Goal: Task Accomplishment & Management: Complete application form

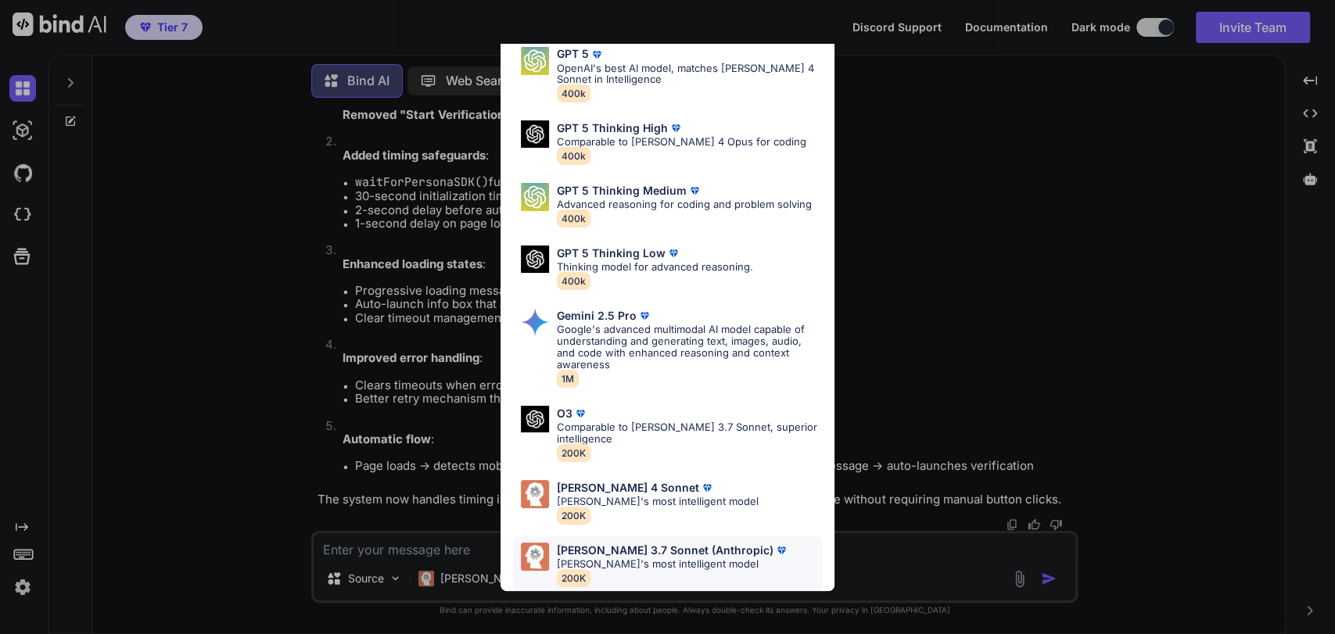
scroll to position [14863, 0]
click at [619, 482] on p "[PERSON_NAME] 4 Sonnet" at bounding box center [628, 488] width 142 height 13
type textarea "x"
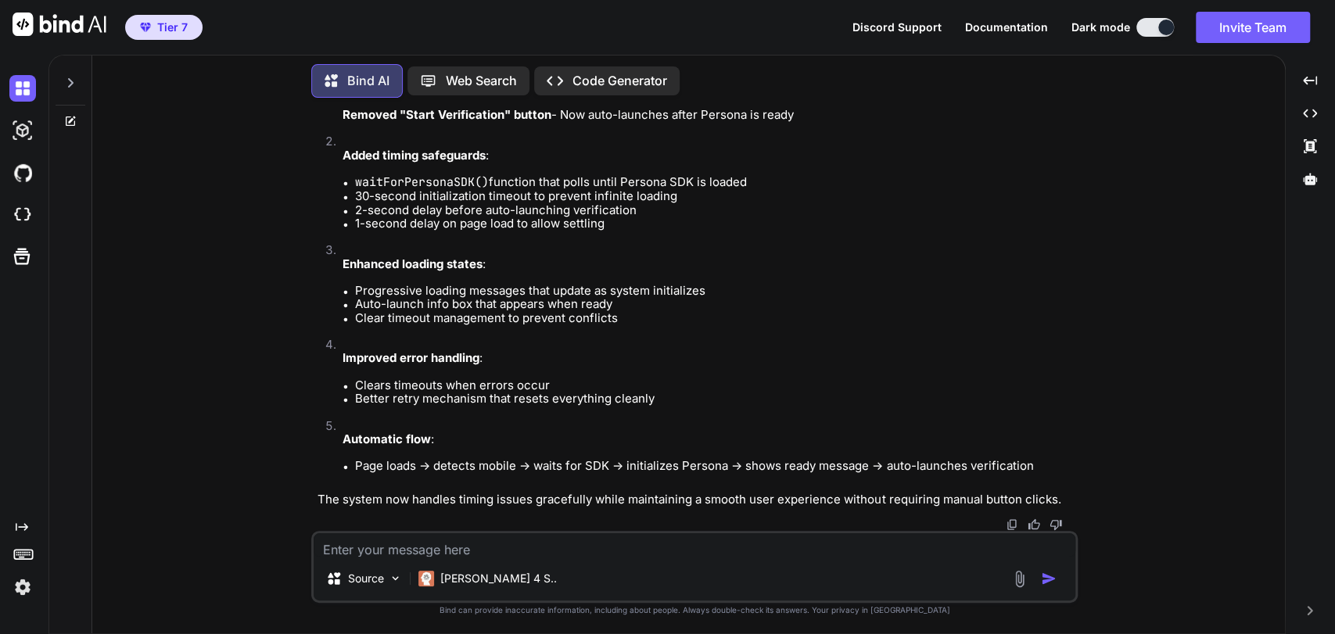
click at [70, 77] on icon at bounding box center [70, 83] width 13 height 13
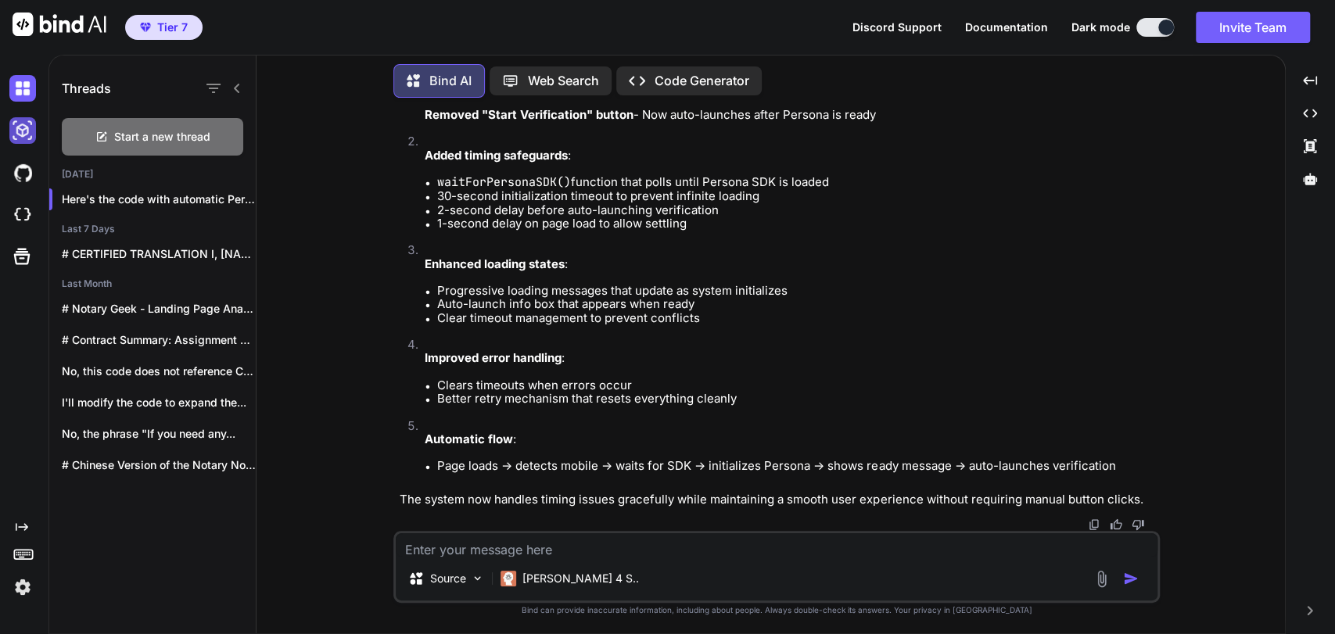
click at [21, 131] on img at bounding box center [22, 130] width 27 height 27
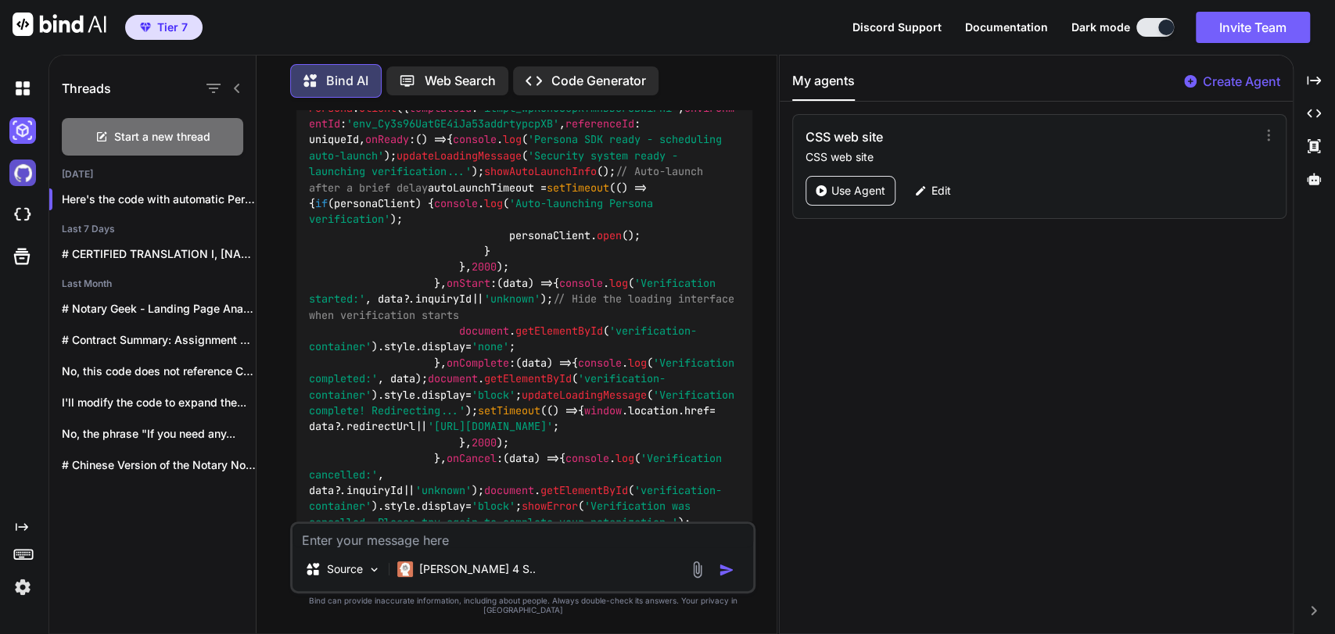
click at [21, 174] on img at bounding box center [22, 173] width 27 height 27
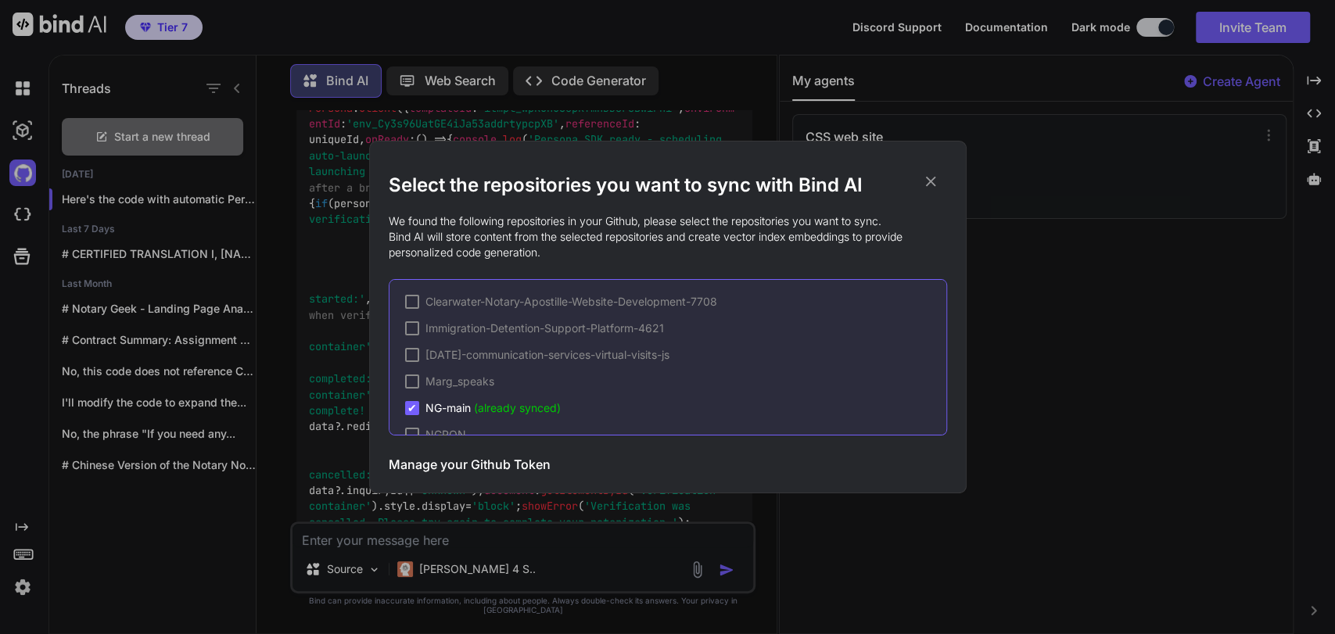
click at [25, 214] on div "Select the repositories you want to sync with Bind AI We found the following re…" at bounding box center [667, 317] width 1335 height 634
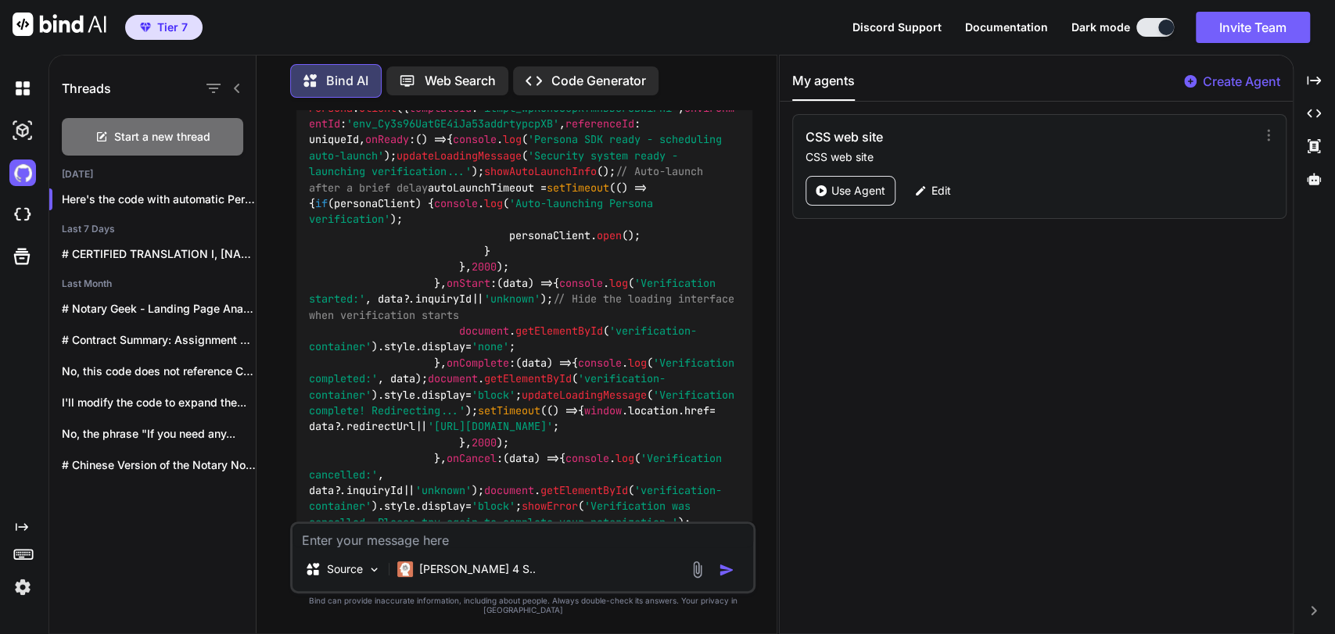
click at [25, 214] on img at bounding box center [22, 215] width 27 height 27
click at [19, 260] on icon at bounding box center [22, 257] width 22 height 22
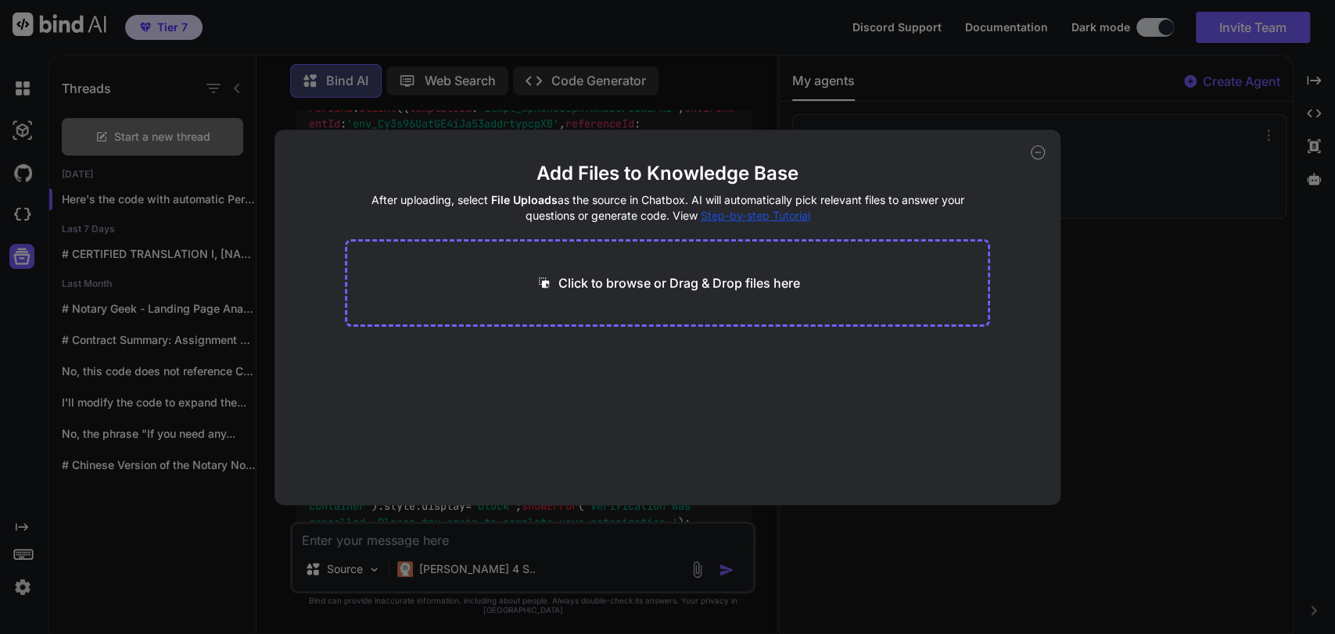
click at [1046, 150] on div "Add Files to Knowledge Base After uploading, select File Uploads as the source …" at bounding box center [668, 317] width 786 height 375
click at [1032, 158] on icon at bounding box center [1038, 152] width 14 height 14
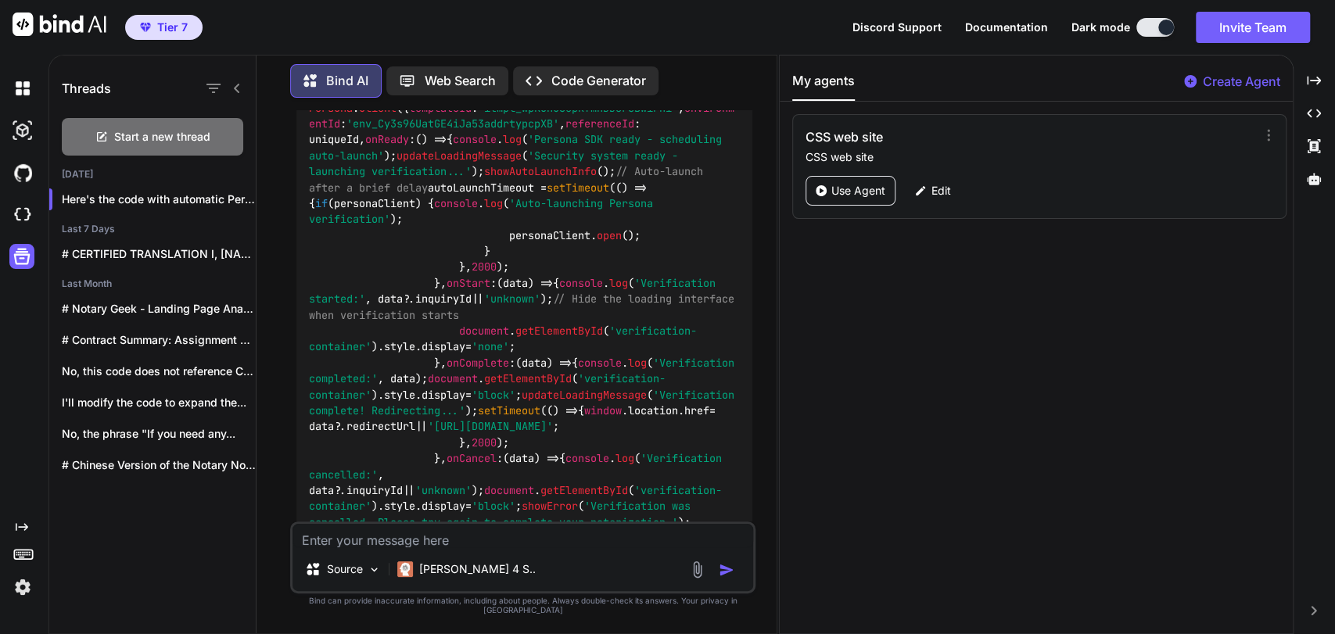
click at [23, 526] on icon "Created with Pixso." at bounding box center [22, 527] width 13 height 13
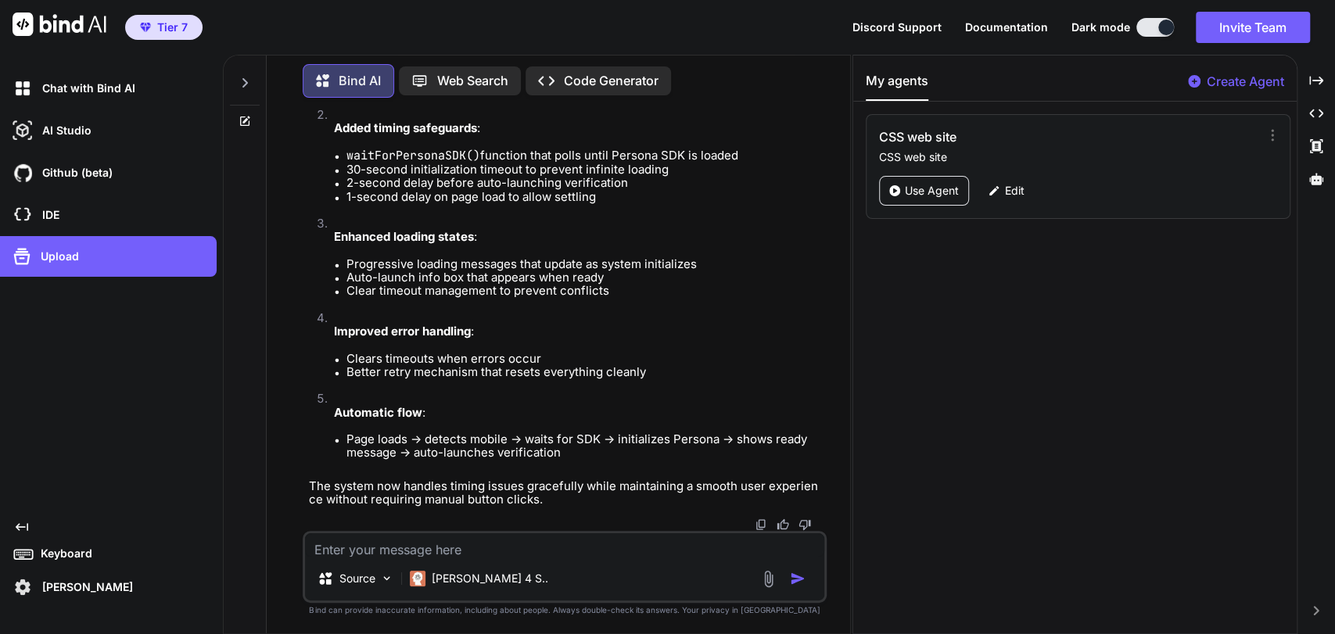
scroll to position [16991, 0]
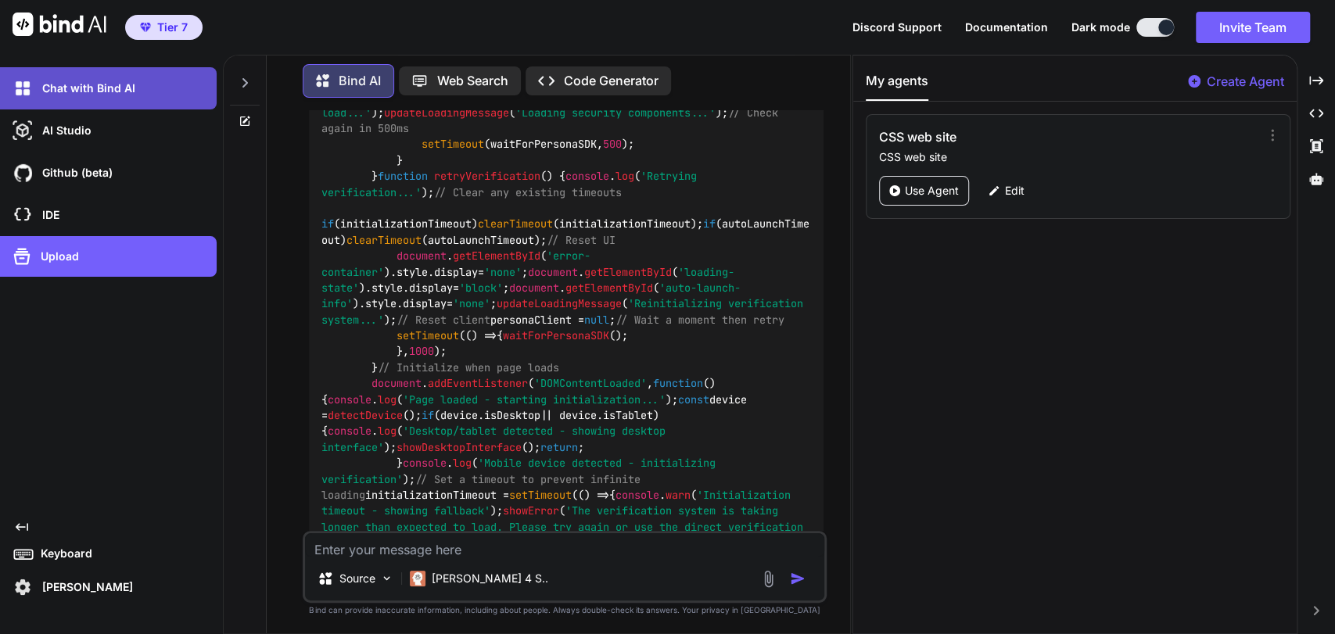
click at [116, 98] on div "Chat with Bind AI" at bounding box center [112, 88] width 207 height 27
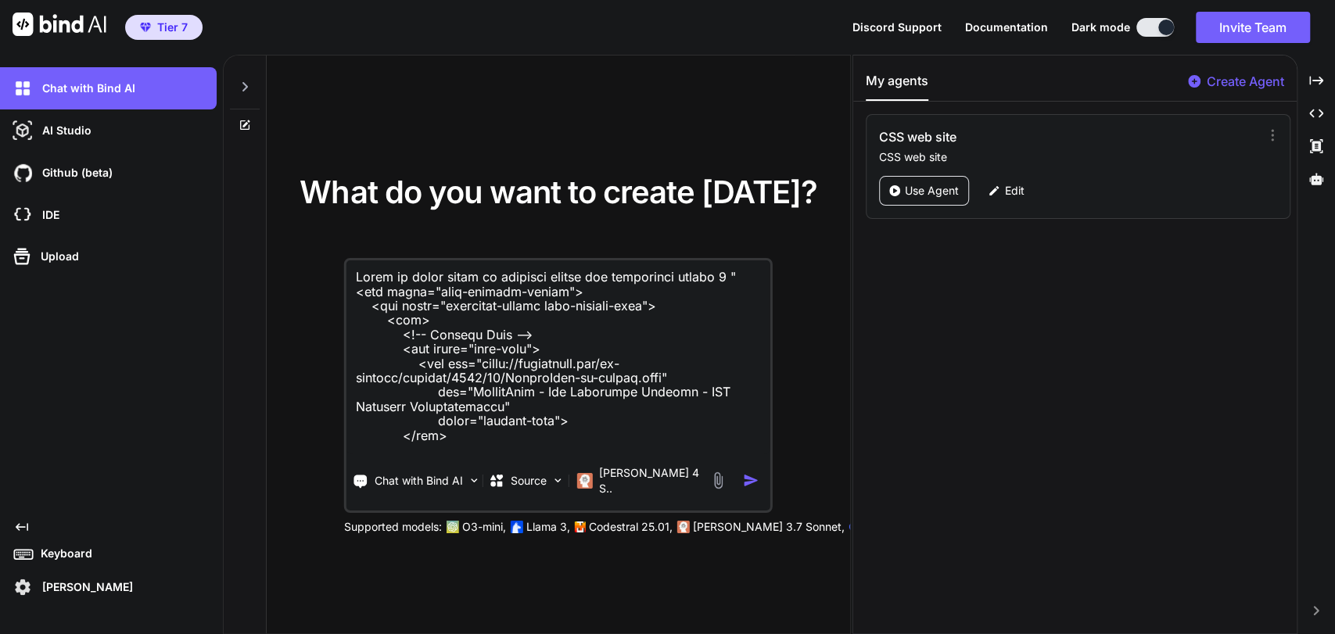
click at [1251, 86] on p "Create Agent" at bounding box center [1245, 81] width 77 height 19
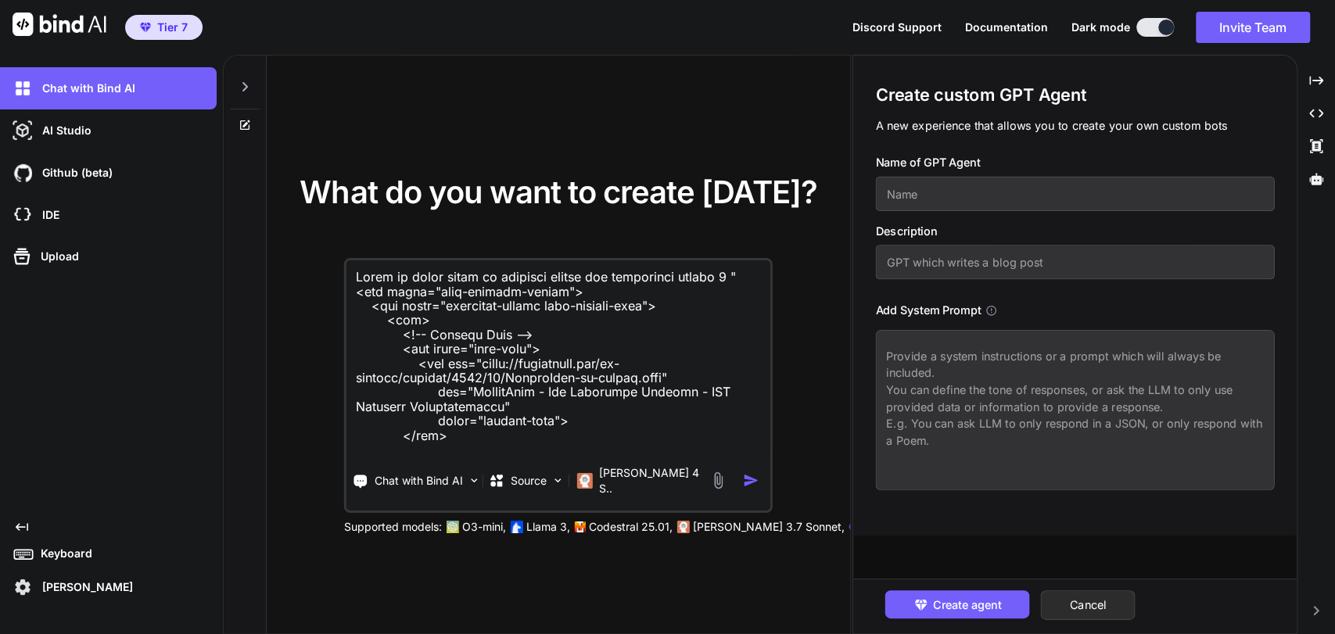
click at [960, 186] on input "text" at bounding box center [1074, 194] width 399 height 34
click at [976, 188] on input "text" at bounding box center [1074, 194] width 399 height 34
click at [973, 188] on input "text" at bounding box center [1074, 194] width 399 height 34
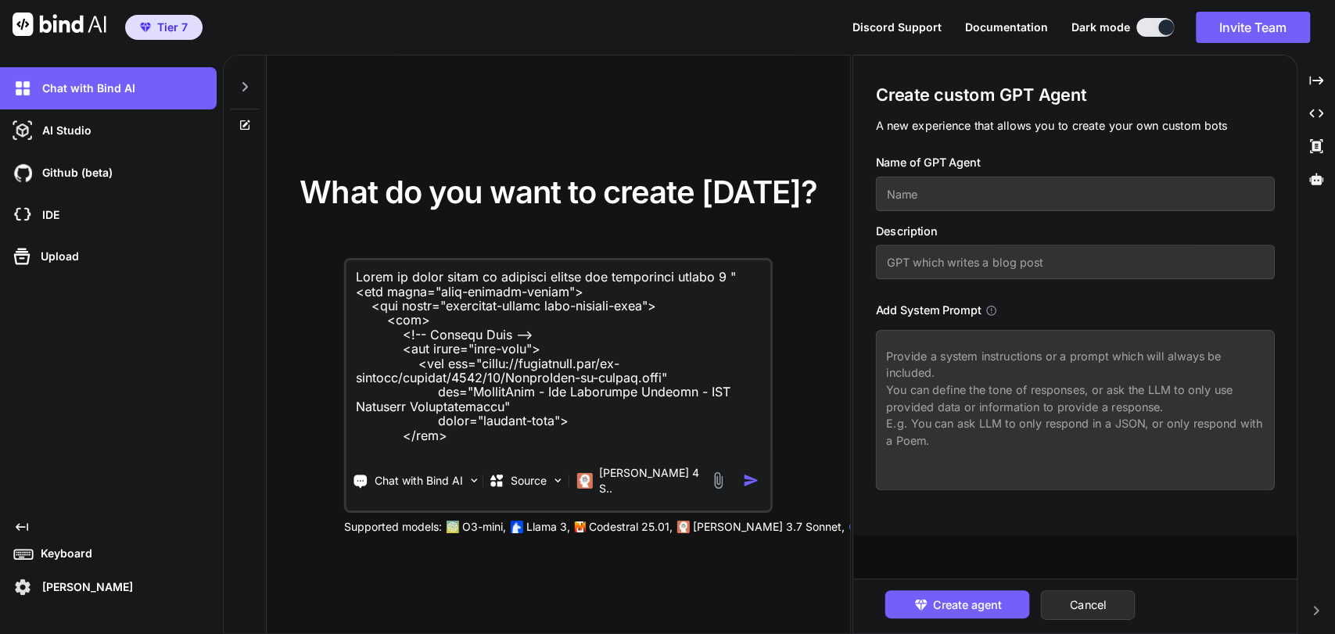
click at [973, 188] on input "text" at bounding box center [1074, 194] width 399 height 34
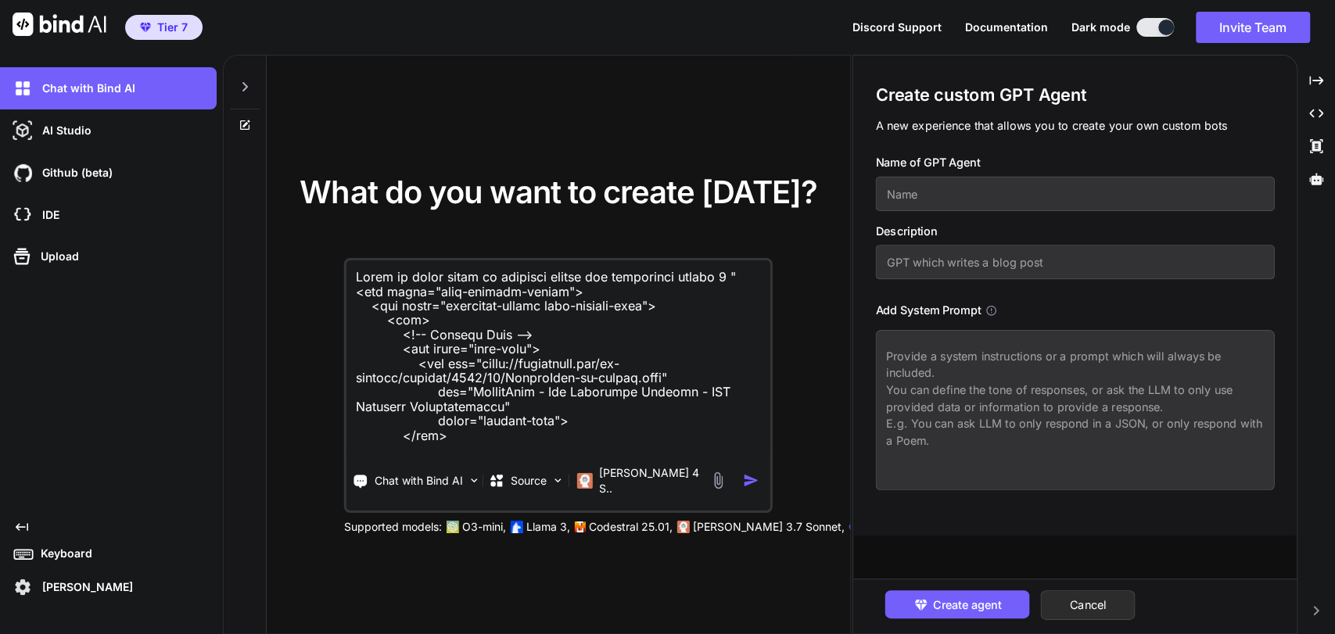
click at [973, 188] on input "text" at bounding box center [1074, 194] width 399 height 34
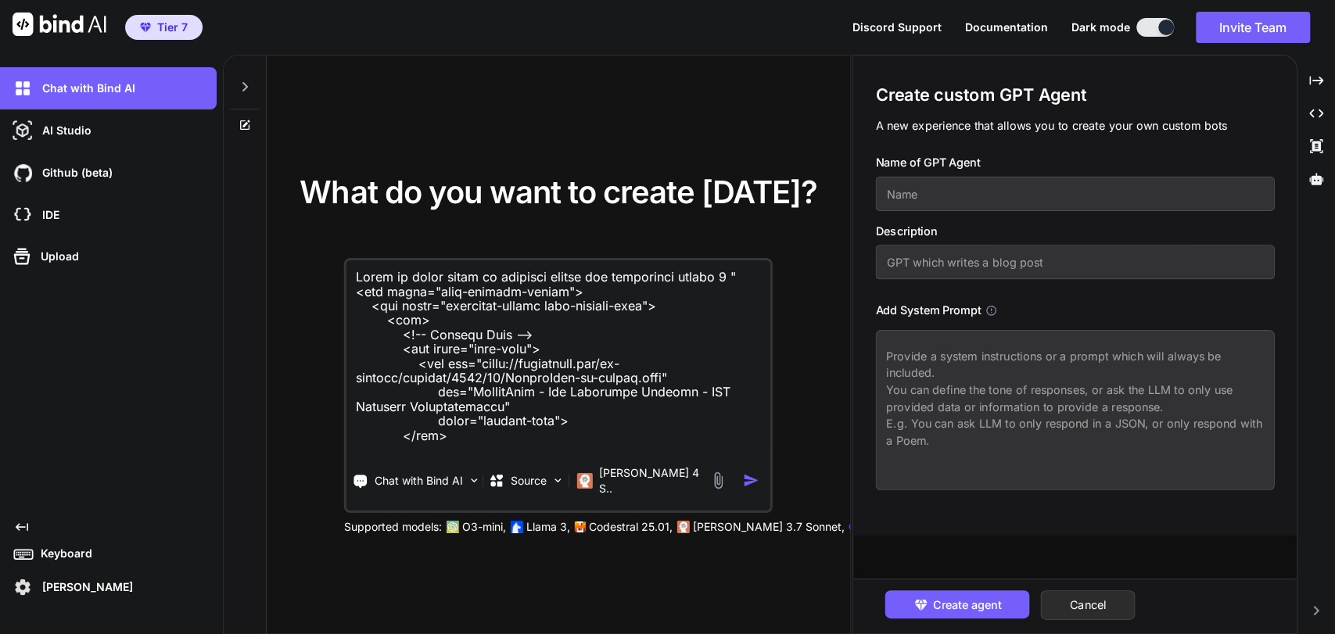
click at [973, 188] on input "text" at bounding box center [1074, 194] width 399 height 34
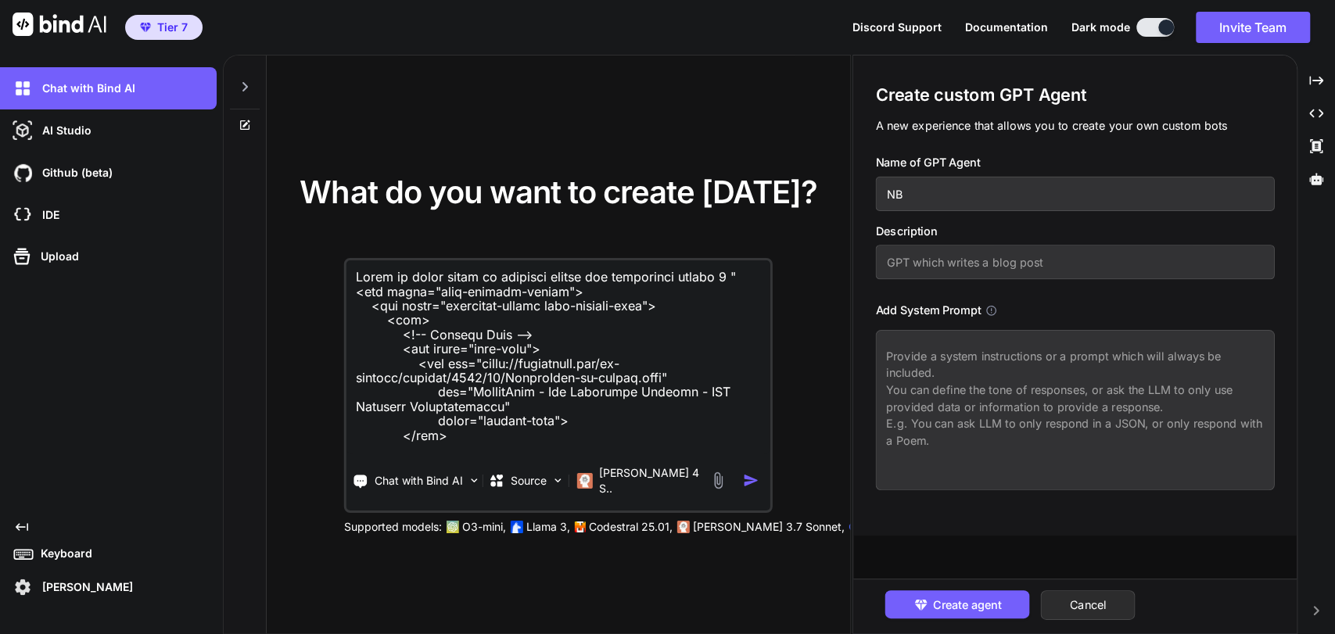
type input "N"
type input "B"
click at [973, 188] on input "text" at bounding box center [1074, 194] width 399 height 34
type input "Notary cert"
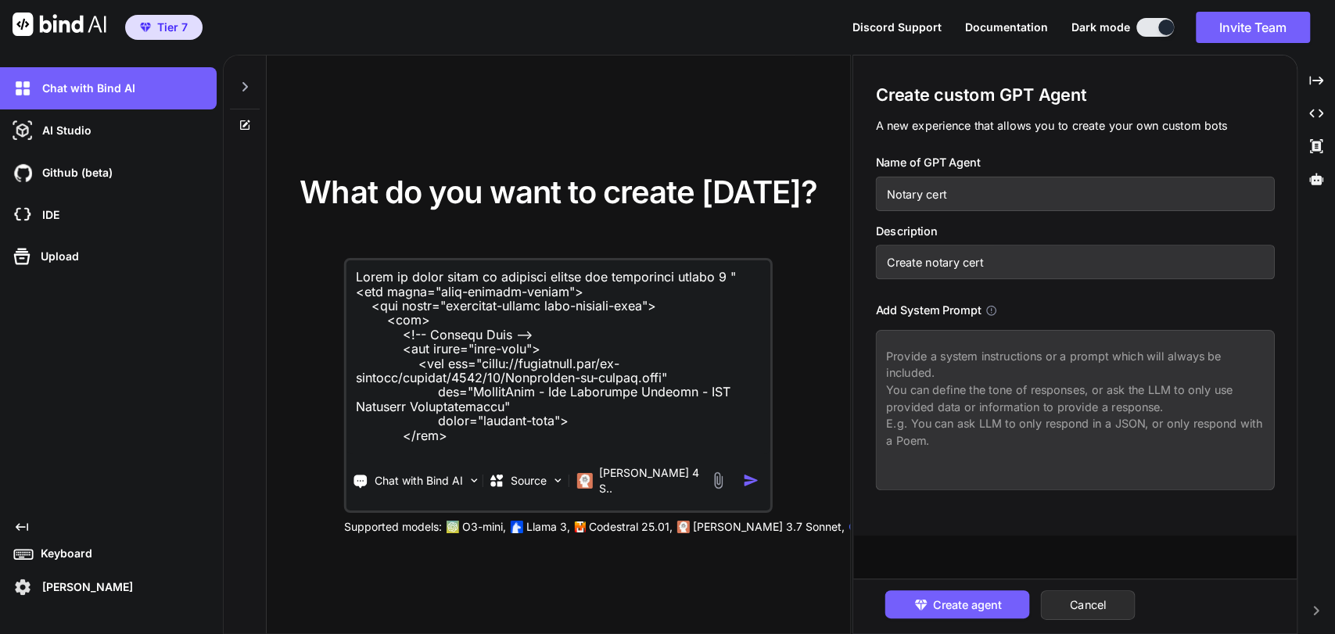
type input "Create notary cert"
click at [1089, 424] on textarea at bounding box center [1074, 410] width 399 height 160
click at [643, 325] on textarea at bounding box center [558, 357] width 424 height 194
click at [686, 390] on textarea at bounding box center [558, 357] width 424 height 194
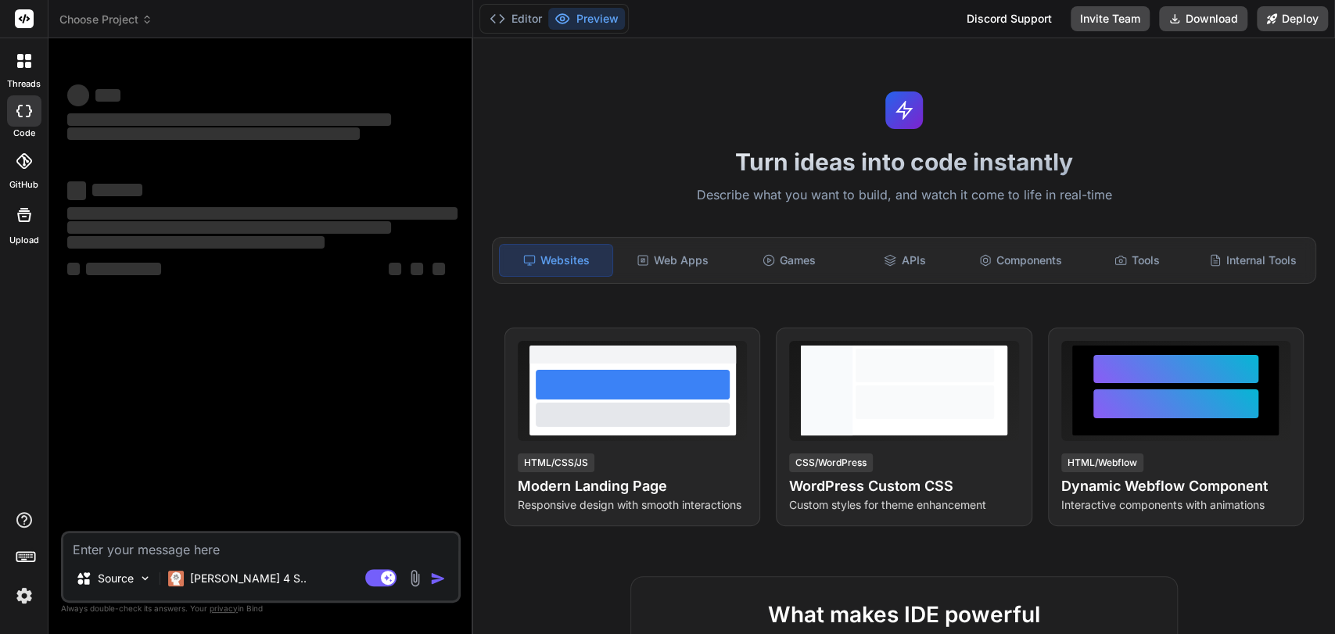
type textarea "x"
